Goal: Transaction & Acquisition: Purchase product/service

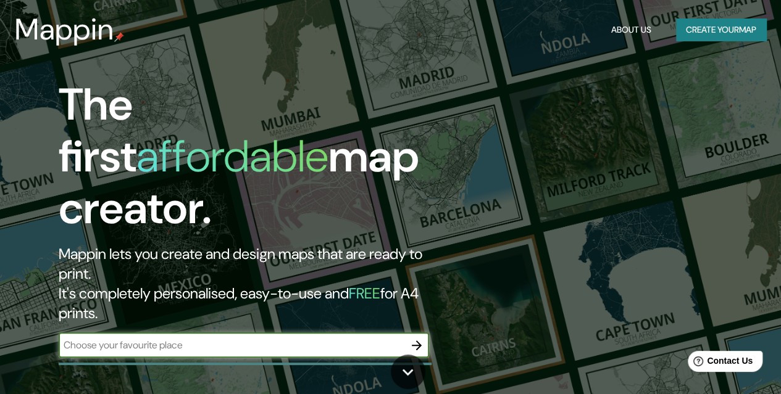
click at [209, 338] on input "text" at bounding box center [232, 345] width 346 height 14
type input "kirkwall"
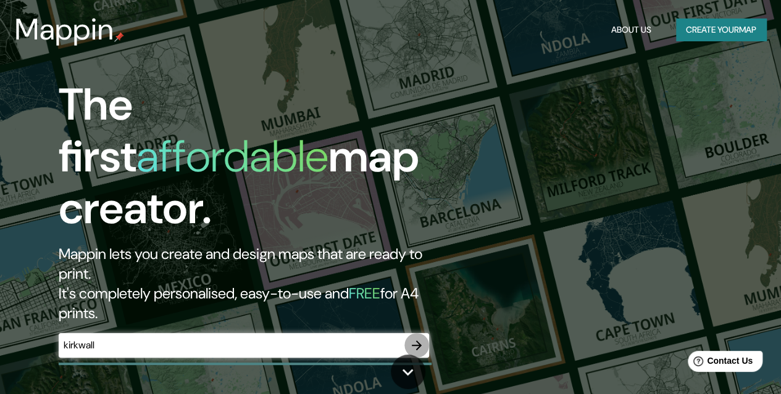
click at [415, 338] on icon "button" at bounding box center [416, 345] width 15 height 15
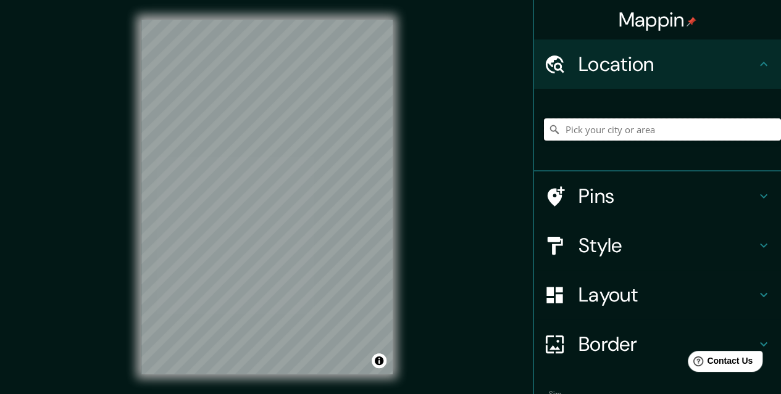
click at [579, 128] on input "Pick your city or area" at bounding box center [662, 129] width 237 height 22
type input "[GEOGRAPHIC_DATA], [GEOGRAPHIC_DATA], [GEOGRAPHIC_DATA], [GEOGRAPHIC_DATA]"
click at [594, 298] on h4 "Layout" at bounding box center [667, 295] width 178 height 25
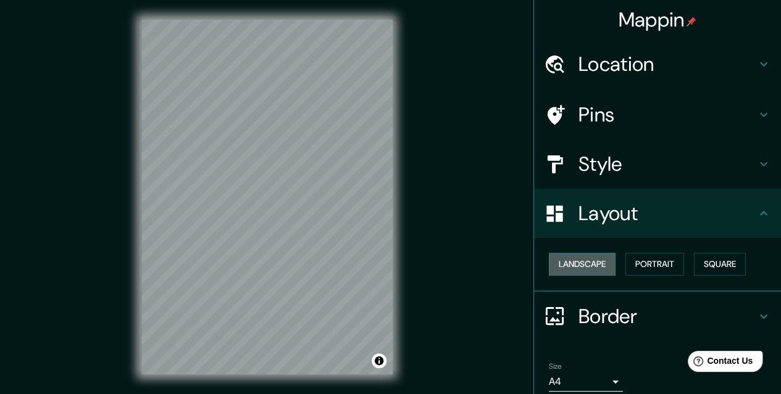
click at [578, 262] on button "Landscape" at bounding box center [582, 264] width 67 height 23
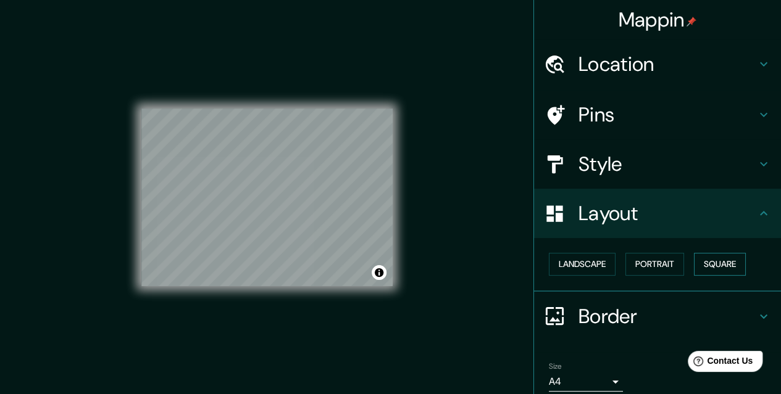
click at [708, 266] on button "Square" at bounding box center [720, 264] width 52 height 23
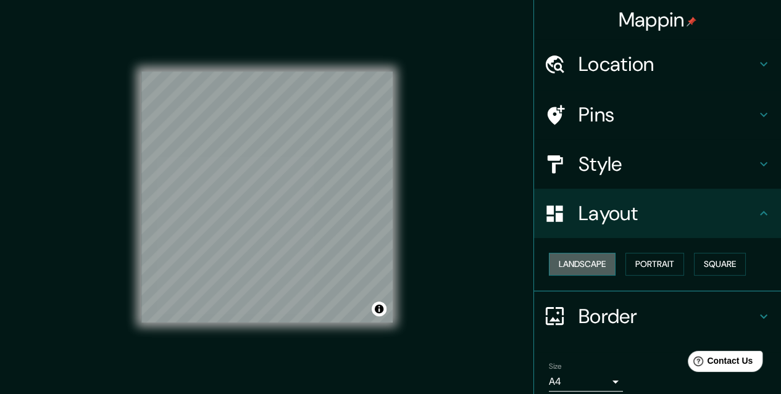
click at [587, 259] on button "Landscape" at bounding box center [582, 264] width 67 height 23
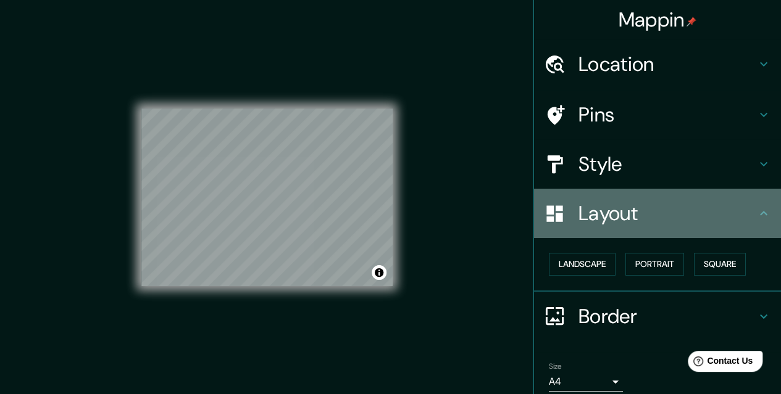
click at [584, 219] on h4 "Layout" at bounding box center [667, 213] width 178 height 25
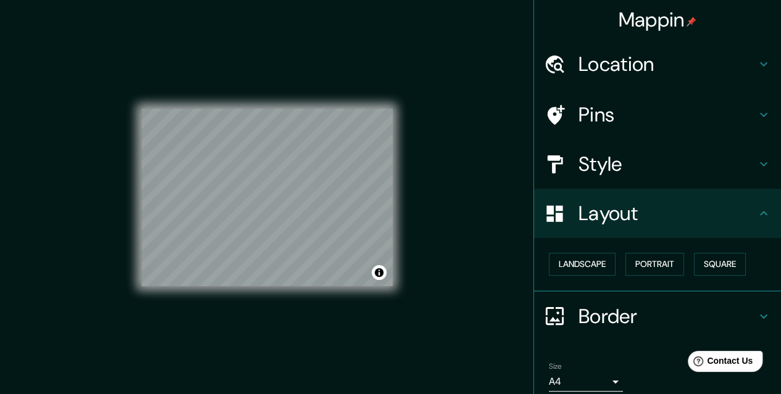
click at [591, 167] on h4 "Style" at bounding box center [667, 164] width 178 height 25
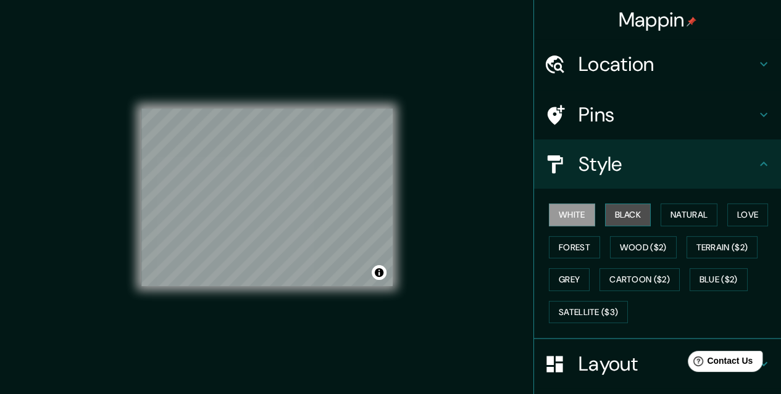
click at [633, 215] on button "Black" at bounding box center [628, 215] width 46 height 23
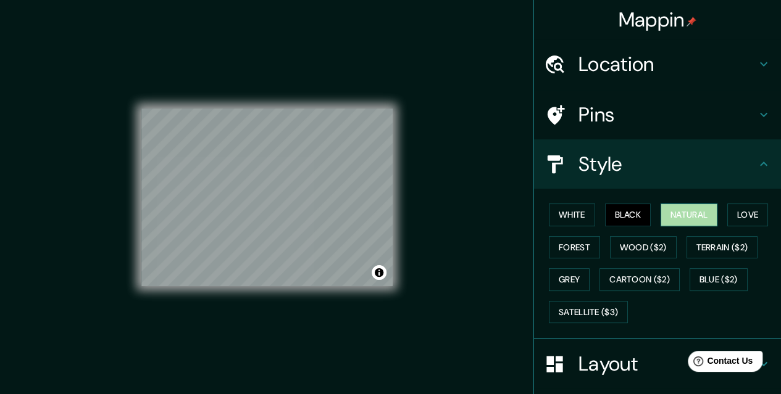
click at [671, 211] on button "Natural" at bounding box center [688, 215] width 57 height 23
click at [743, 214] on button "Love" at bounding box center [747, 215] width 41 height 23
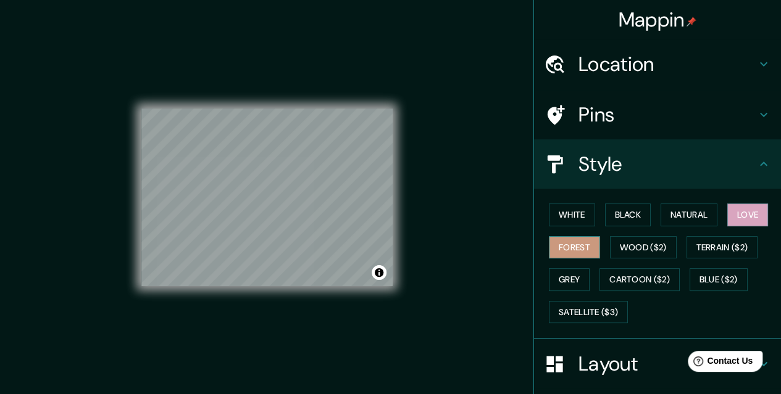
click at [573, 247] on button "Forest" at bounding box center [574, 247] width 51 height 23
click at [570, 216] on button "White" at bounding box center [572, 215] width 46 height 23
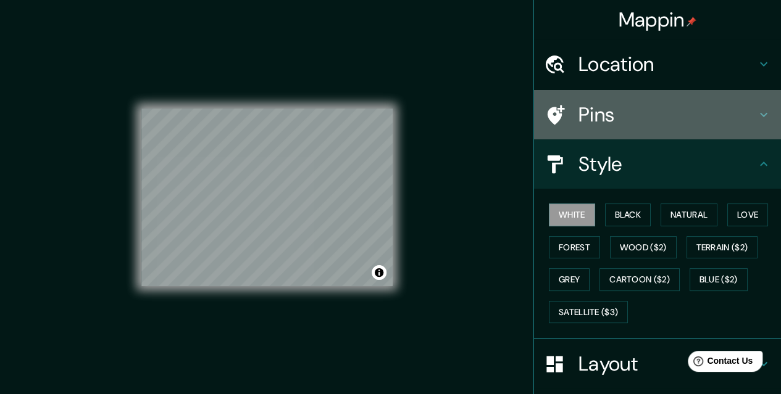
click at [586, 116] on h4 "Pins" at bounding box center [667, 114] width 178 height 25
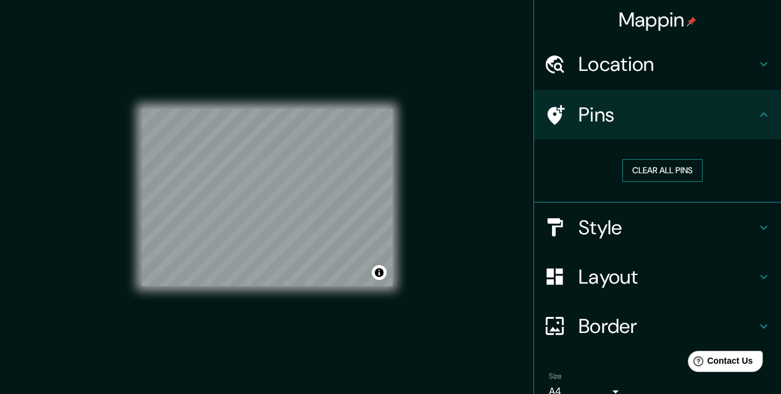
click at [646, 168] on button "Clear all pins" at bounding box center [662, 170] width 80 height 23
click at [592, 78] on div "Location" at bounding box center [657, 63] width 247 height 49
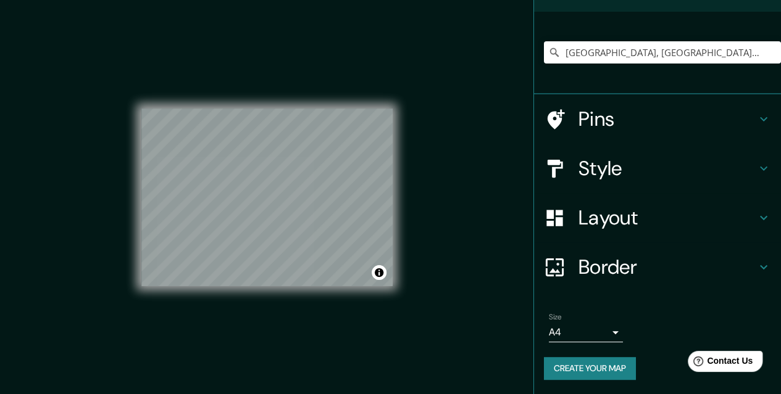
scroll to position [20, 0]
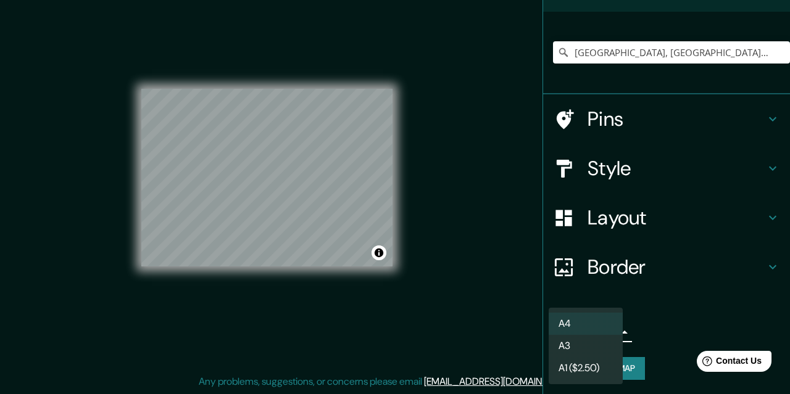
drag, startPoint x: 552, startPoint y: 329, endPoint x: 589, endPoint y: 329, distance: 37.0
click at [589, 329] on body "Mappin Location Kirkwall, Orkney-eilanden, Schotland, Verenigd Koninkrijk Kirkw…" at bounding box center [395, 177] width 790 height 394
drag, startPoint x: 305, startPoint y: 128, endPoint x: 302, endPoint y: 178, distance: 49.4
click at [302, 178] on div at bounding box center [395, 197] width 790 height 394
drag, startPoint x: 605, startPoint y: 331, endPoint x: 575, endPoint y: 328, distance: 29.9
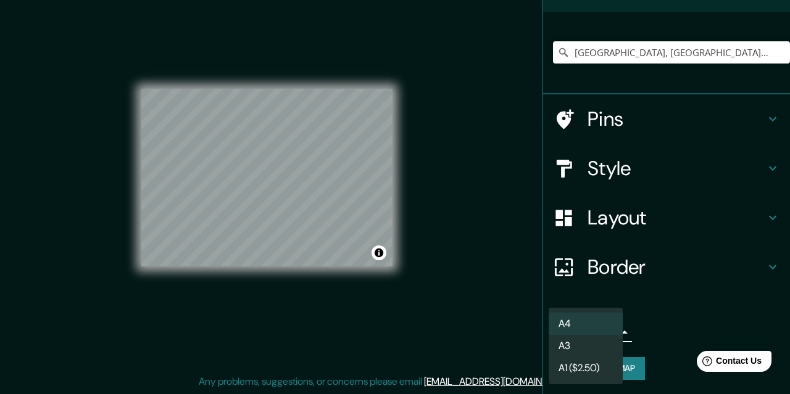
click at [575, 328] on body "Mappin Location Kirkwall, Orkney-eilanden, Schotland, Verenigd Koninkrijk Kirkw…" at bounding box center [395, 177] width 790 height 394
click at [570, 320] on li "A4" at bounding box center [586, 324] width 74 height 22
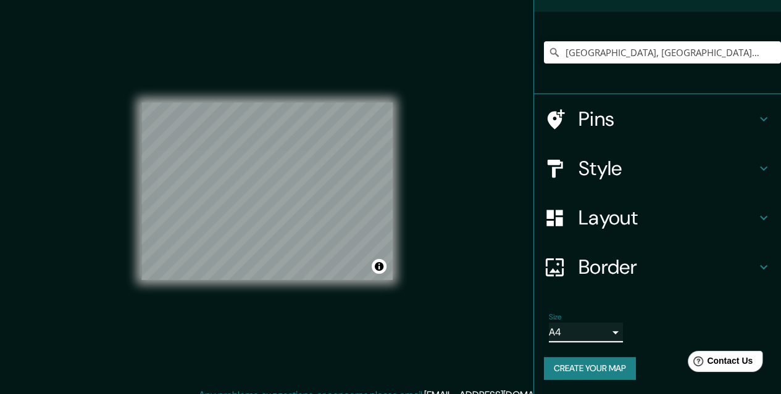
scroll to position [0, 0]
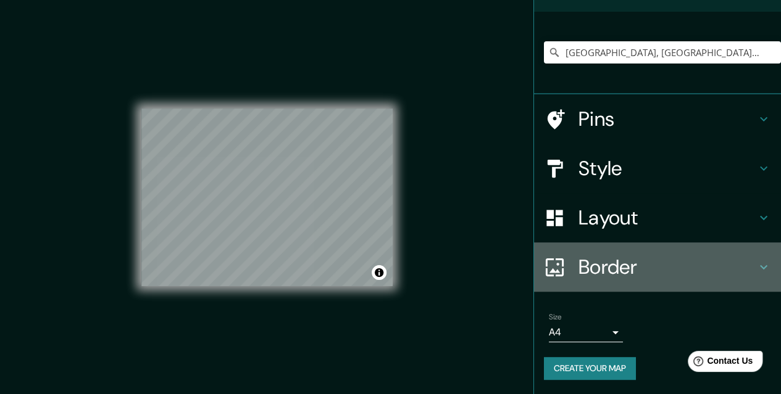
click at [594, 267] on h4 "Border" at bounding box center [667, 267] width 178 height 25
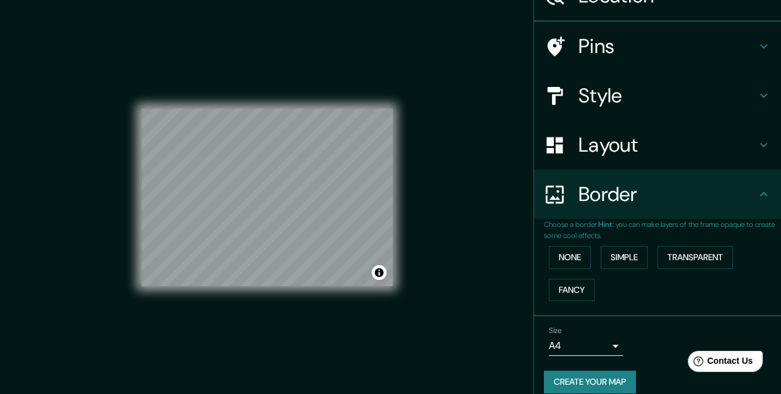
scroll to position [77, 0]
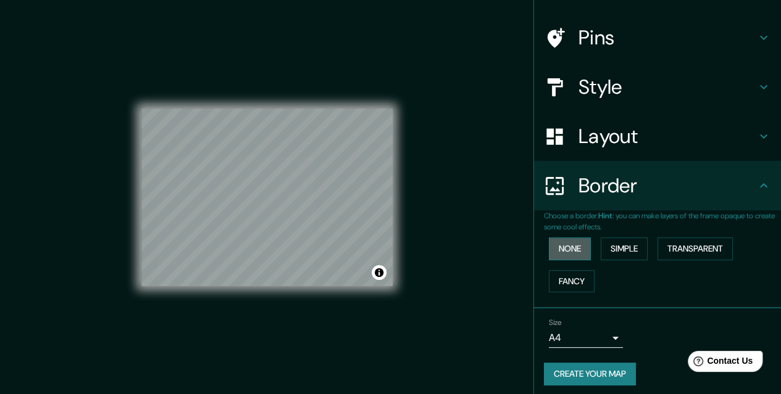
click at [555, 245] on button "None" at bounding box center [570, 249] width 42 height 23
click at [620, 250] on button "Simple" at bounding box center [623, 249] width 47 height 23
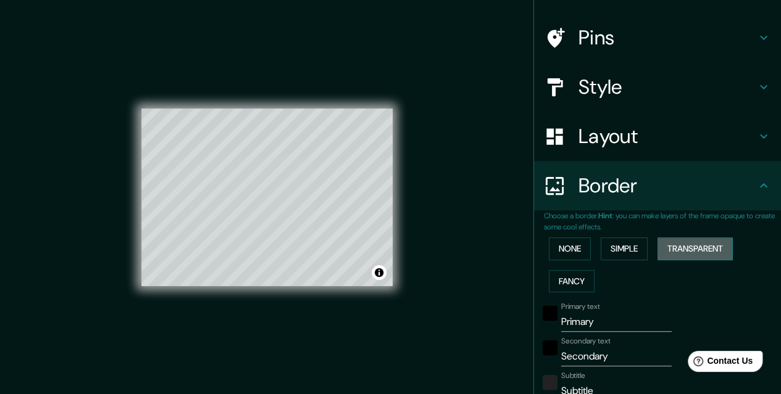
click at [676, 249] on button "Transparent" at bounding box center [694, 249] width 75 height 23
click at [562, 281] on button "Fancy" at bounding box center [572, 281] width 46 height 23
click at [551, 255] on button "None" at bounding box center [570, 249] width 42 height 23
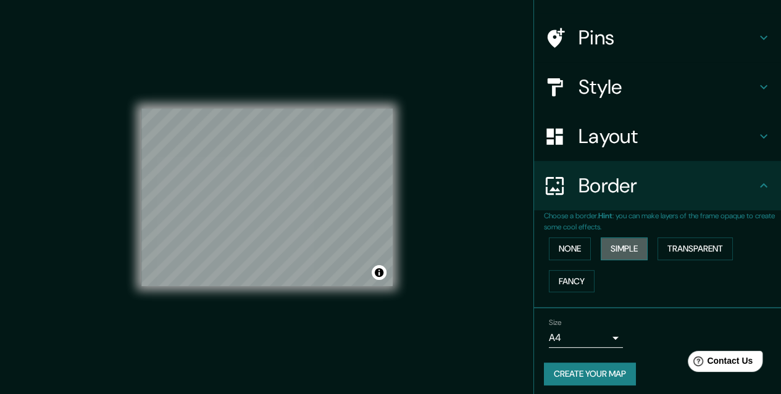
click at [628, 243] on button "Simple" at bounding box center [623, 249] width 47 height 23
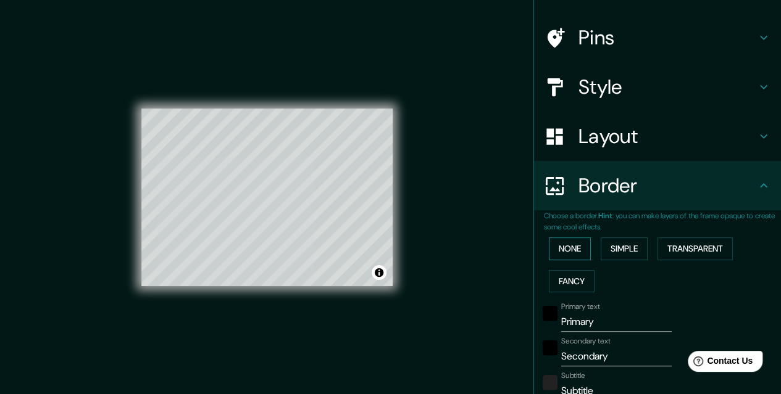
click at [566, 248] on button "None" at bounding box center [570, 249] width 42 height 23
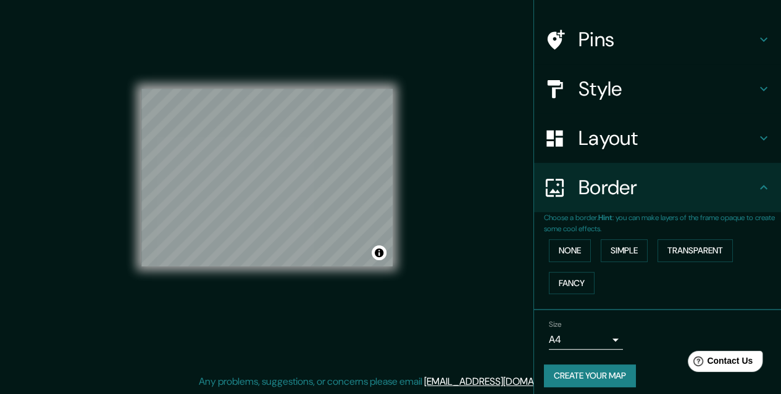
scroll to position [81, 0]
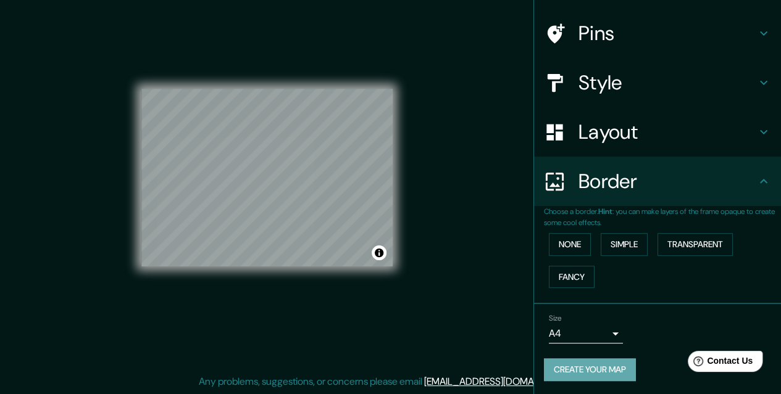
click at [603, 372] on button "Create your map" at bounding box center [590, 370] width 92 height 23
click at [592, 35] on h4 "Pins" at bounding box center [667, 33] width 178 height 25
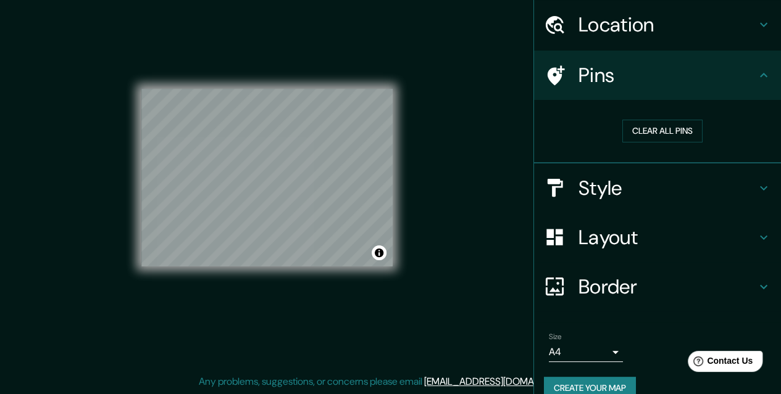
scroll to position [58, 0]
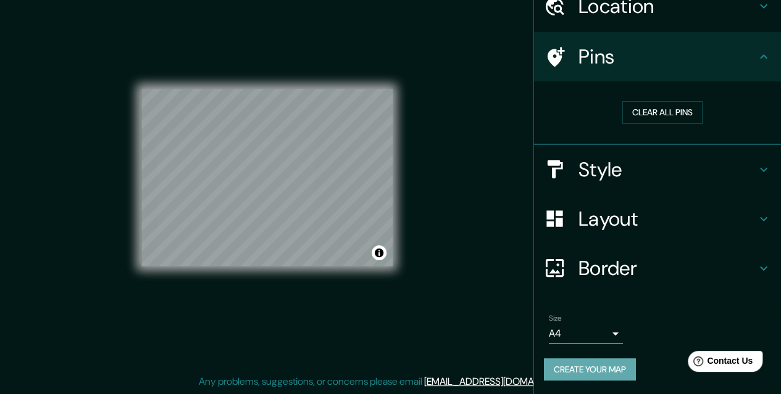
click at [608, 370] on button "Create your map" at bounding box center [590, 370] width 92 height 23
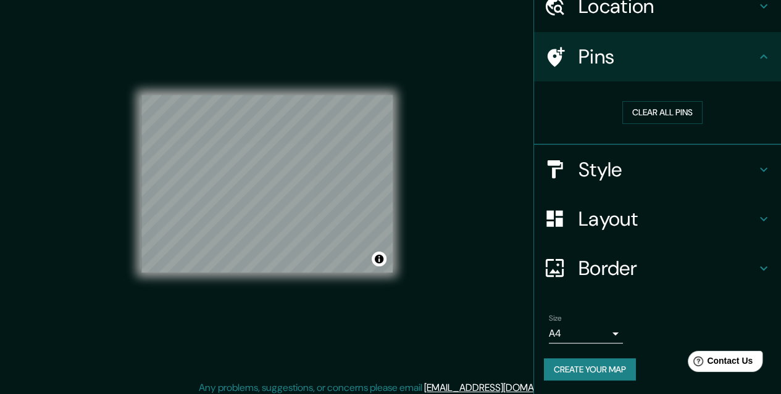
scroll to position [20, 0]
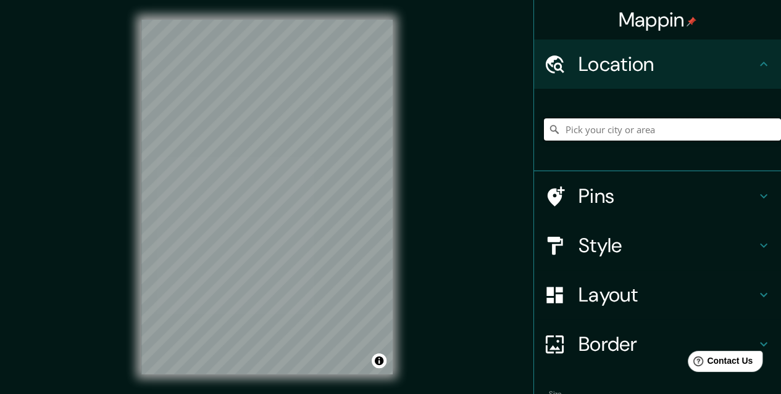
click at [560, 128] on input "Pick your city or area" at bounding box center [662, 129] width 237 height 22
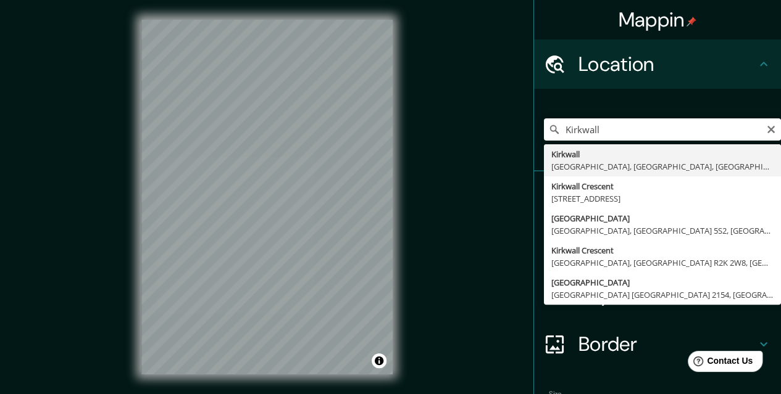
type input "[GEOGRAPHIC_DATA], [GEOGRAPHIC_DATA], [GEOGRAPHIC_DATA], [GEOGRAPHIC_DATA]"
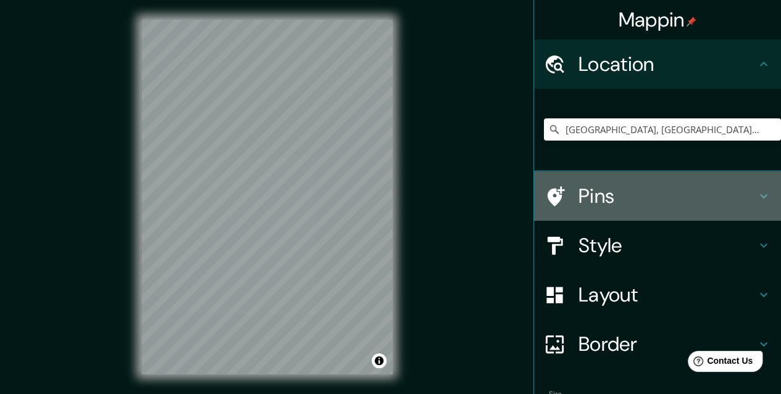
click at [602, 197] on h4 "Pins" at bounding box center [667, 196] width 178 height 25
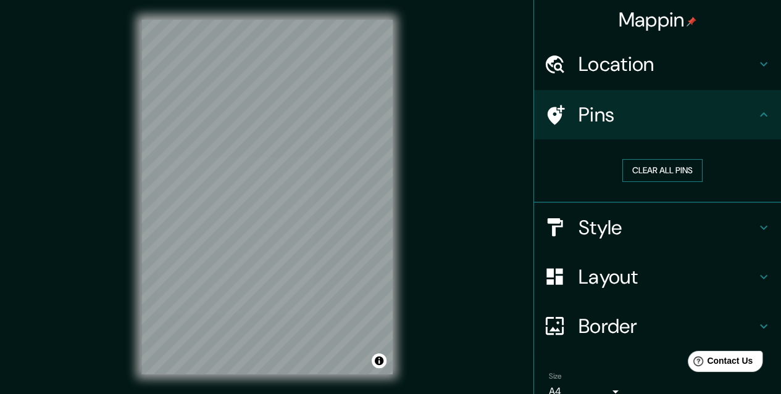
click at [636, 172] on button "Clear all pins" at bounding box center [662, 170] width 80 height 23
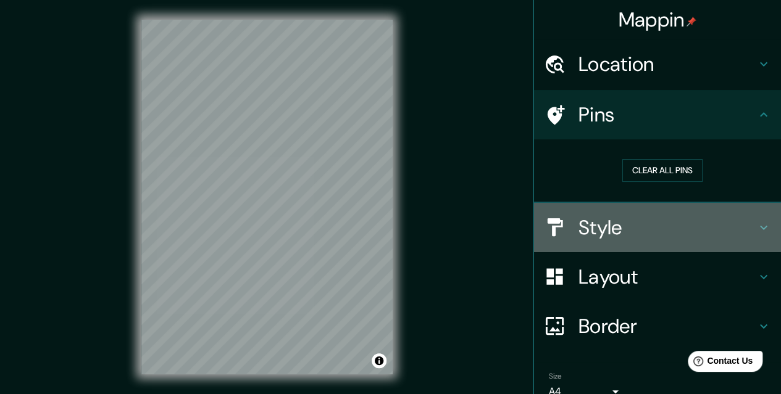
click at [614, 225] on h4 "Style" at bounding box center [667, 227] width 178 height 25
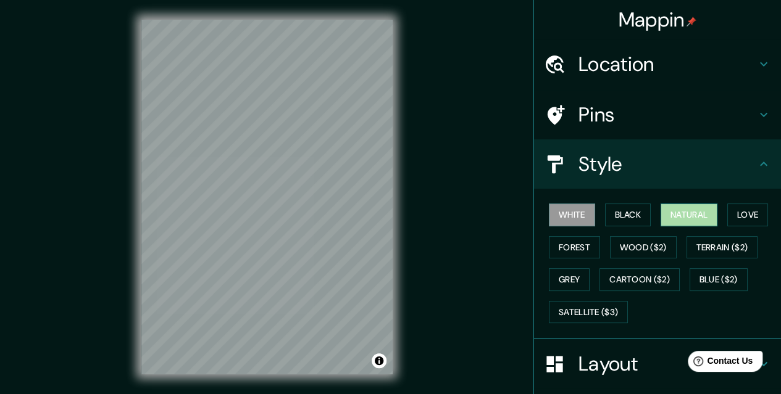
click at [684, 215] on button "Natural" at bounding box center [688, 215] width 57 height 23
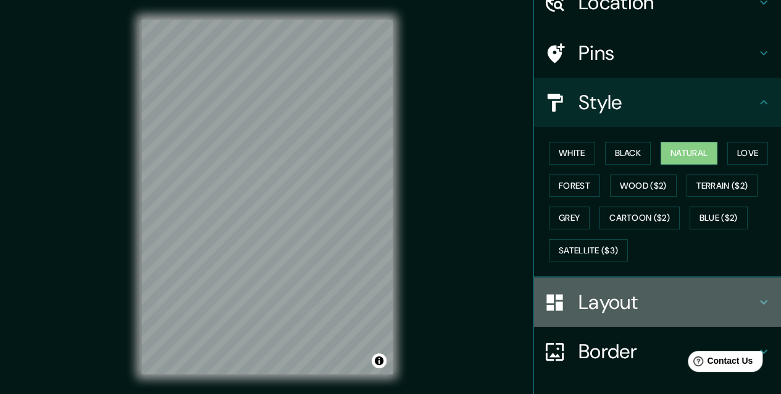
click at [610, 298] on h4 "Layout" at bounding box center [667, 302] width 178 height 25
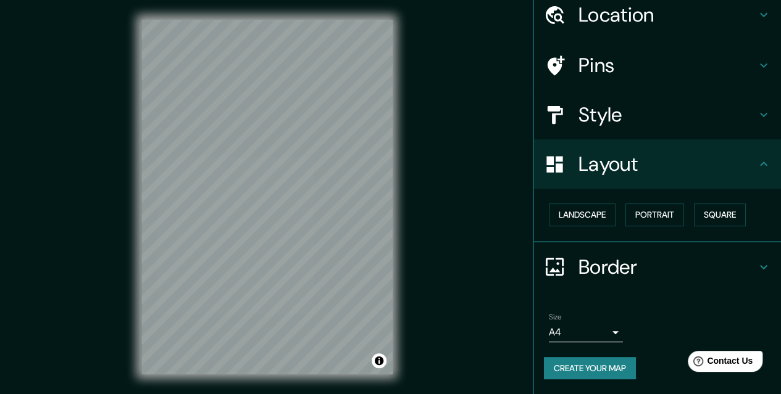
scroll to position [48, 0]
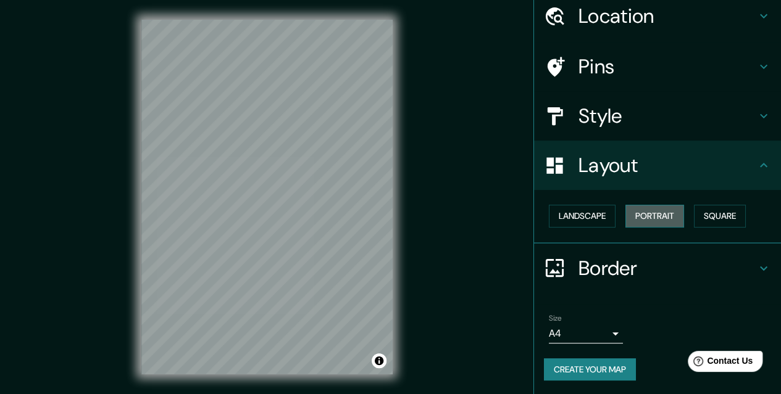
click at [654, 219] on button "Portrait" at bounding box center [654, 216] width 59 height 23
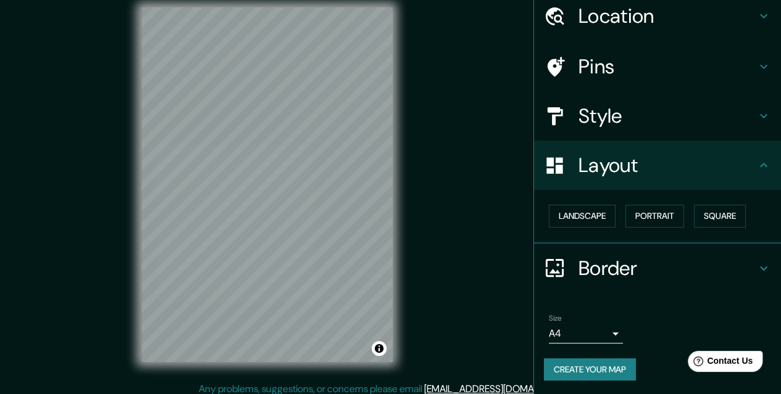
scroll to position [20, 0]
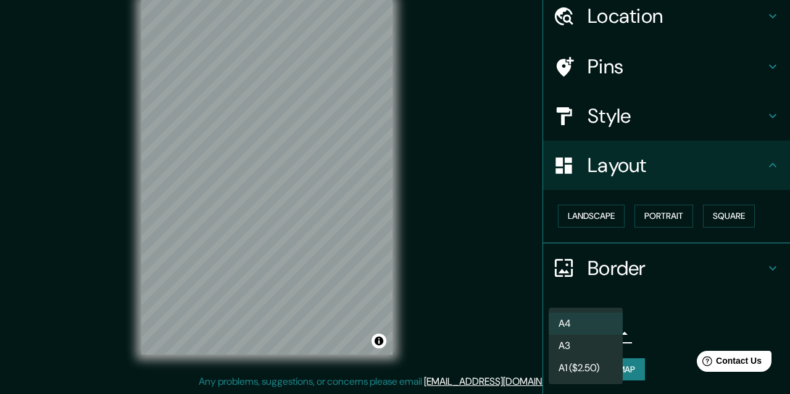
drag, startPoint x: 544, startPoint y: 331, endPoint x: 565, endPoint y: 331, distance: 20.4
click at [565, 331] on body "Mappin Location [GEOGRAPHIC_DATA], [GEOGRAPHIC_DATA], [GEOGRAPHIC_DATA], [GEOGR…" at bounding box center [395, 177] width 790 height 394
click at [573, 339] on li "A3" at bounding box center [586, 346] width 74 height 22
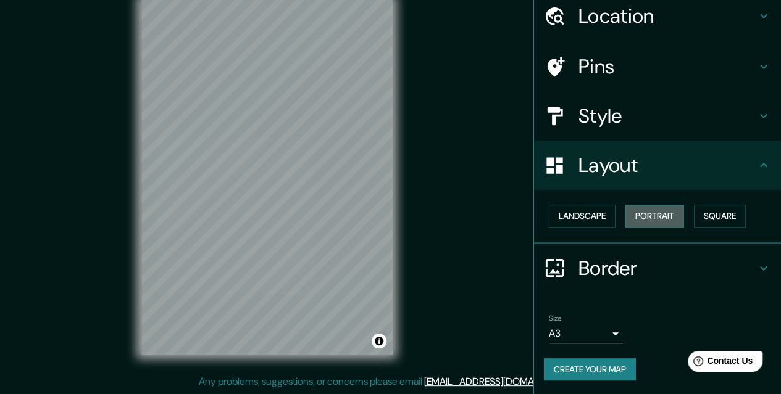
click at [648, 217] on button "Portrait" at bounding box center [654, 216] width 59 height 23
click at [642, 213] on button "Portrait" at bounding box center [654, 216] width 59 height 23
click at [570, 218] on button "Landscape" at bounding box center [582, 216] width 67 height 23
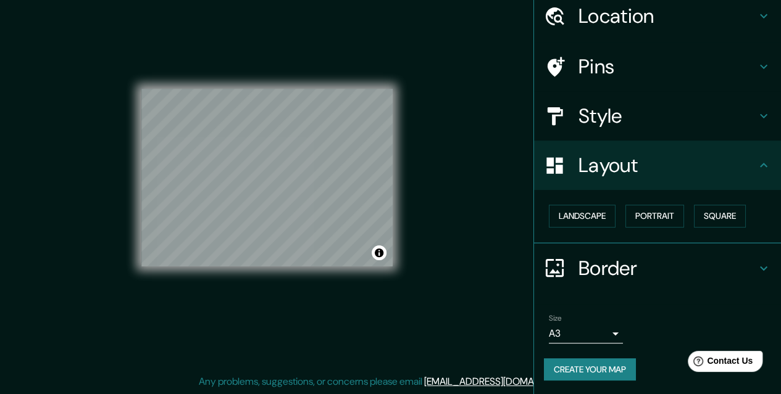
click at [201, 312] on div "© Mapbox © OpenStreetMap Improve this map" at bounding box center [266, 177] width 251 height 355
drag, startPoint x: 201, startPoint y: 309, endPoint x: 209, endPoint y: 296, distance: 14.9
click at [201, 309] on div "© Mapbox © OpenStreetMap Improve this map" at bounding box center [266, 177] width 251 height 355
click at [588, 165] on h4 "Layout" at bounding box center [667, 165] width 178 height 25
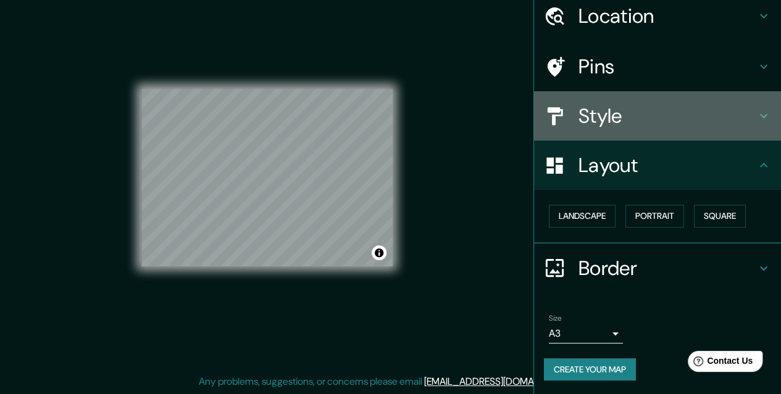
click at [592, 122] on h4 "Style" at bounding box center [667, 116] width 178 height 25
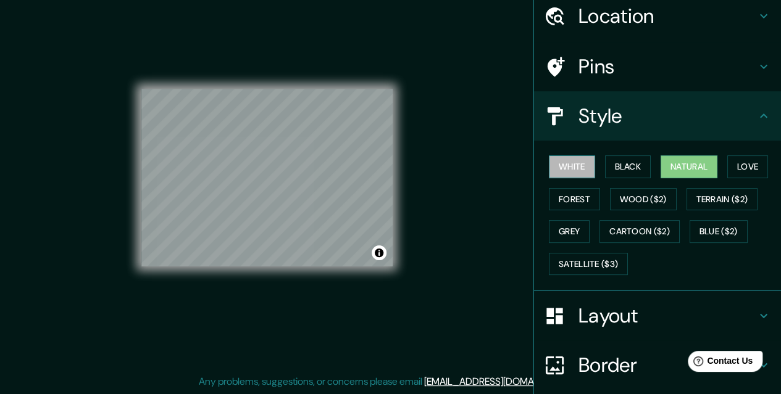
click at [567, 159] on button "White" at bounding box center [572, 167] width 46 height 23
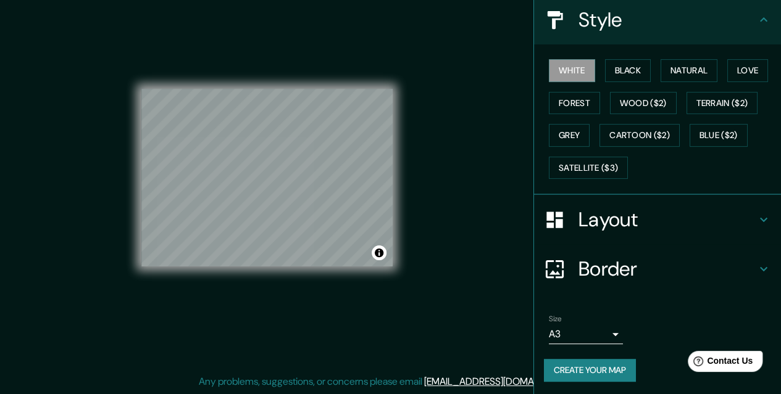
scroll to position [144, 0]
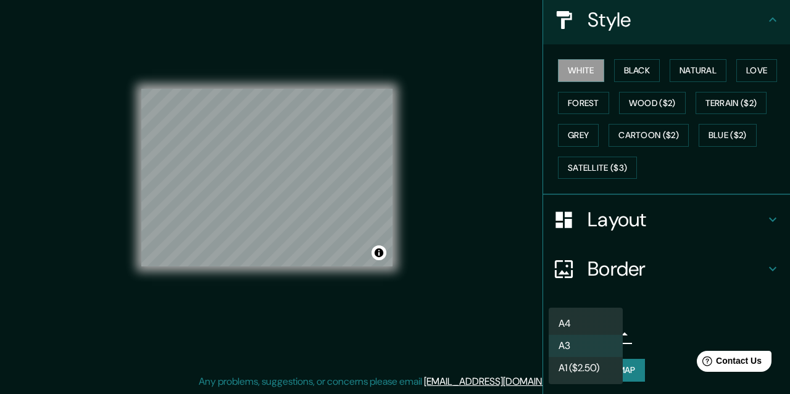
click at [547, 330] on body "Mappin Location [GEOGRAPHIC_DATA], [GEOGRAPHIC_DATA], [GEOGRAPHIC_DATA], [GEOGR…" at bounding box center [395, 177] width 790 height 394
click at [578, 345] on li "A3" at bounding box center [586, 346] width 74 height 22
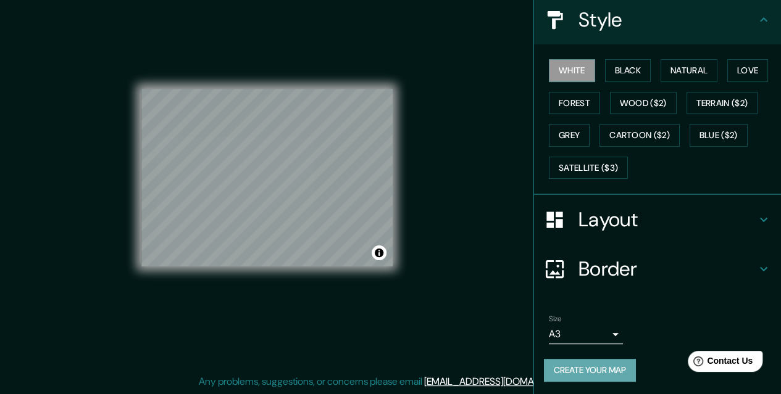
click at [583, 367] on button "Create your map" at bounding box center [590, 370] width 92 height 23
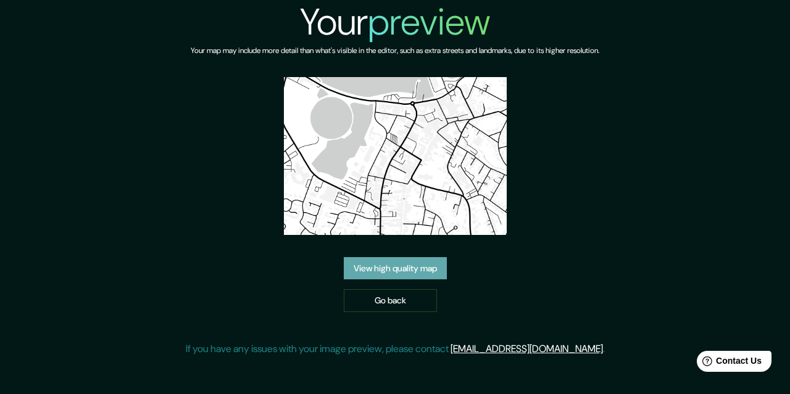
click at [423, 270] on link "View high quality map" at bounding box center [395, 268] width 103 height 23
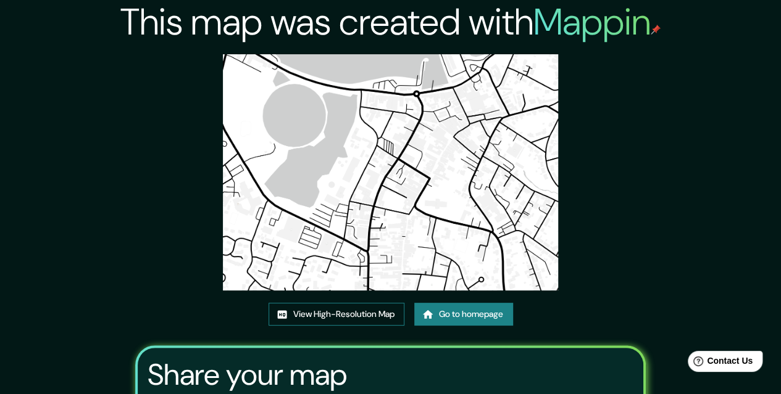
click at [369, 313] on link "View High-Resolution Map" at bounding box center [336, 314] width 136 height 23
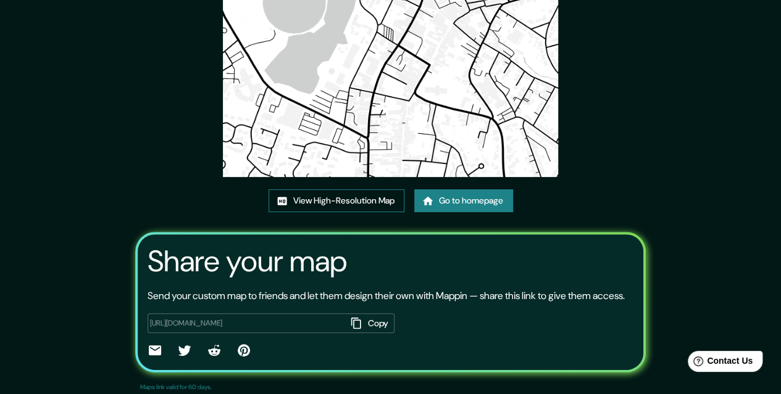
scroll to position [151, 0]
